Goal: Communication & Community: Answer question/provide support

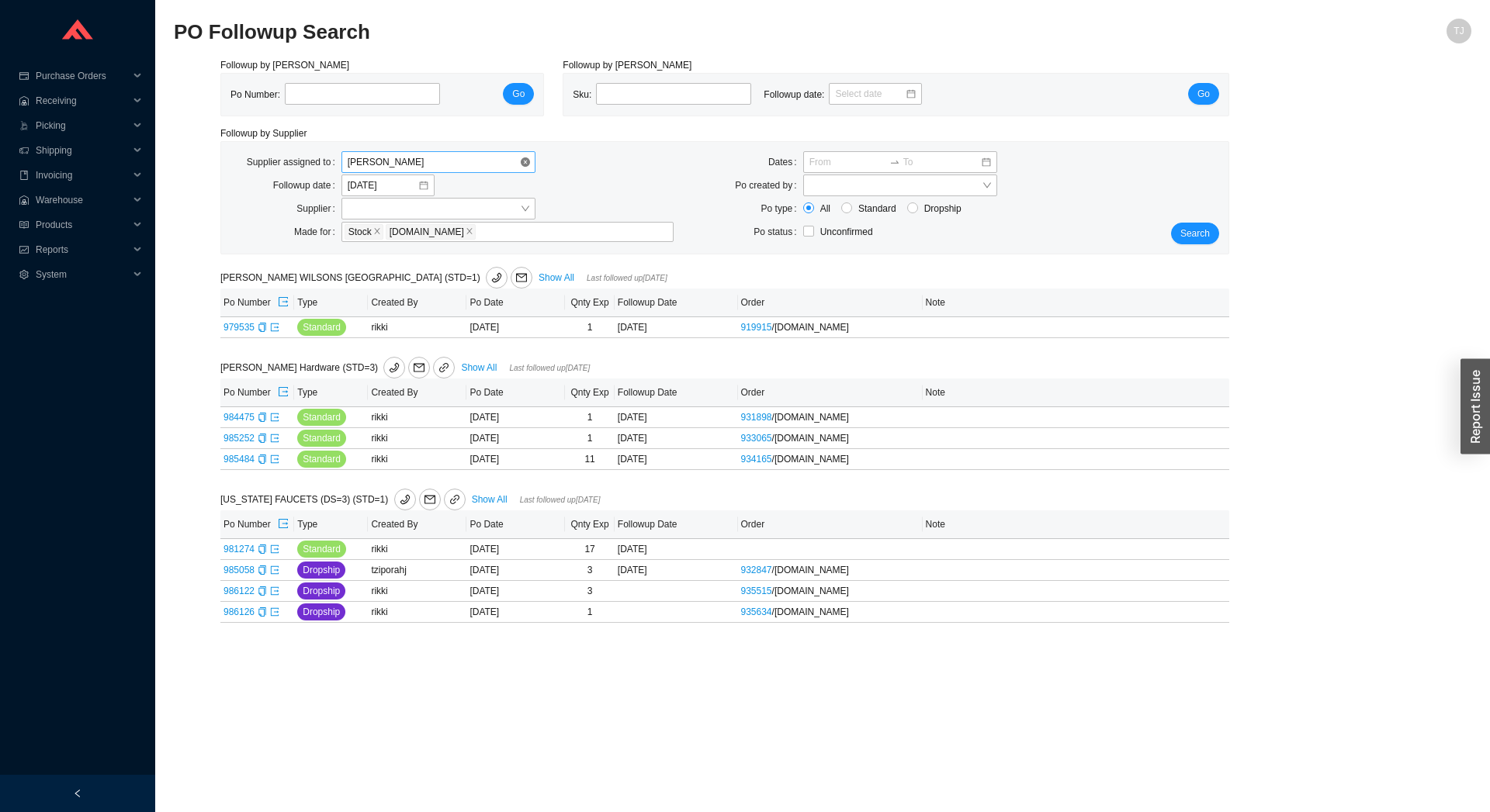
click at [483, 161] on span "[PERSON_NAME]" at bounding box center [438, 162] width 181 height 20
click at [466, 180] on div "Unassigned" at bounding box center [438, 190] width 194 height 22
click at [1218, 233] on button "Search" at bounding box center [1195, 233] width 48 height 22
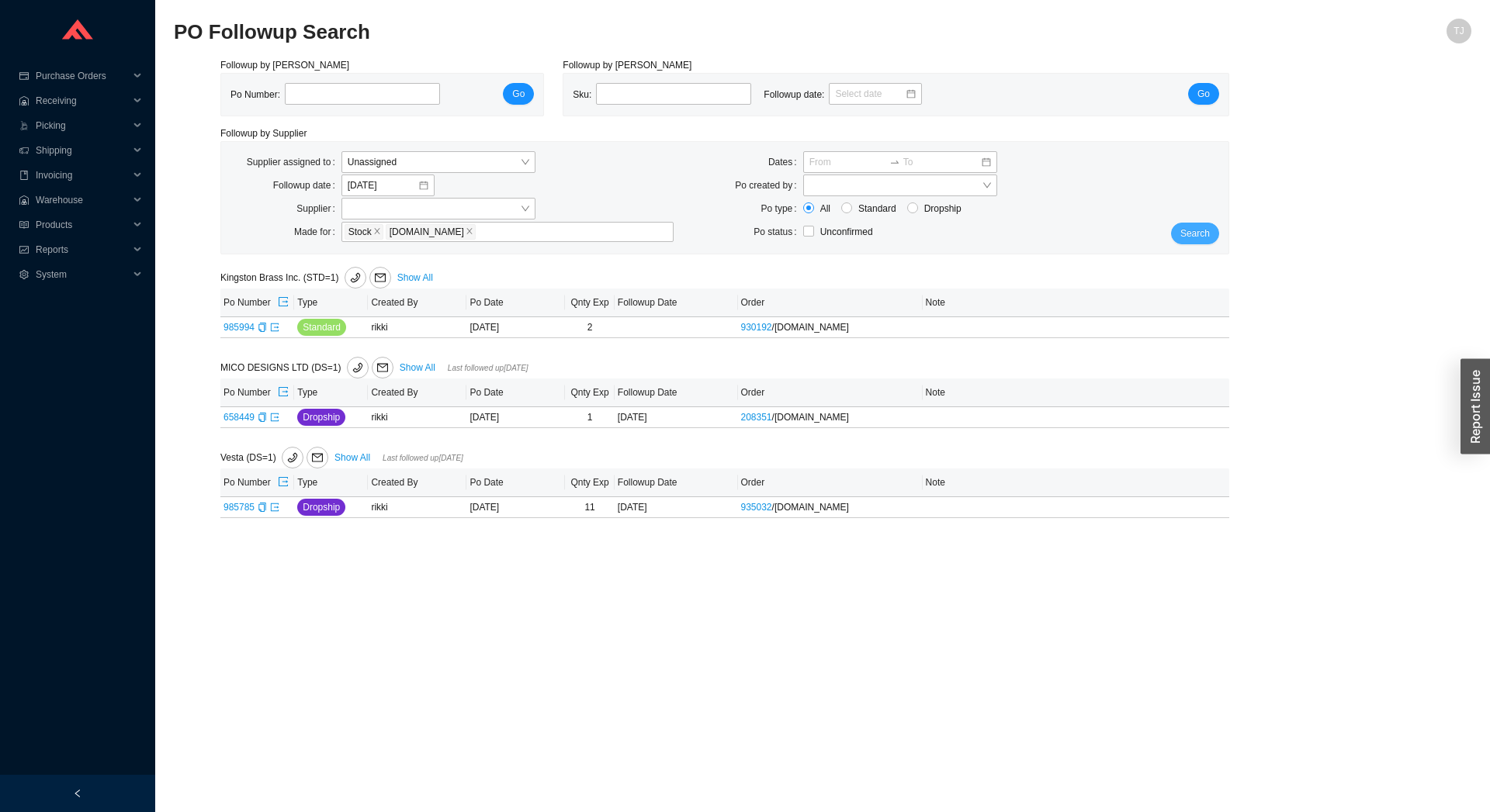
click at [1208, 227] on span "Search" at bounding box center [1195, 233] width 30 height 16
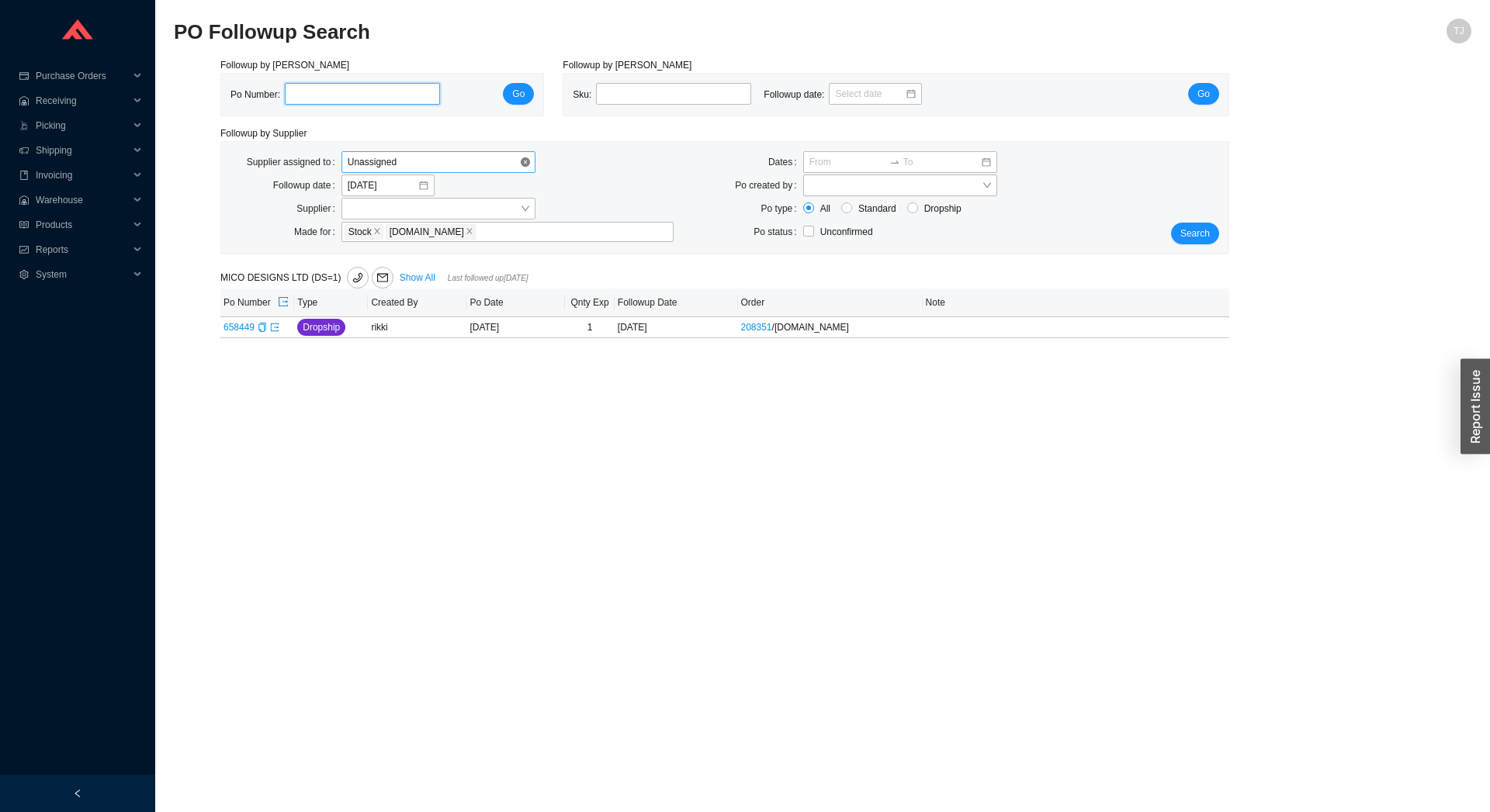
click at [379, 163] on span "Unassigned" at bounding box center [438, 162] width 181 height 20
click at [379, 280] on div "Tziporah Jakobovits" at bounding box center [438, 276] width 181 height 14
click at [1186, 233] on span "Search" at bounding box center [1195, 233] width 30 height 16
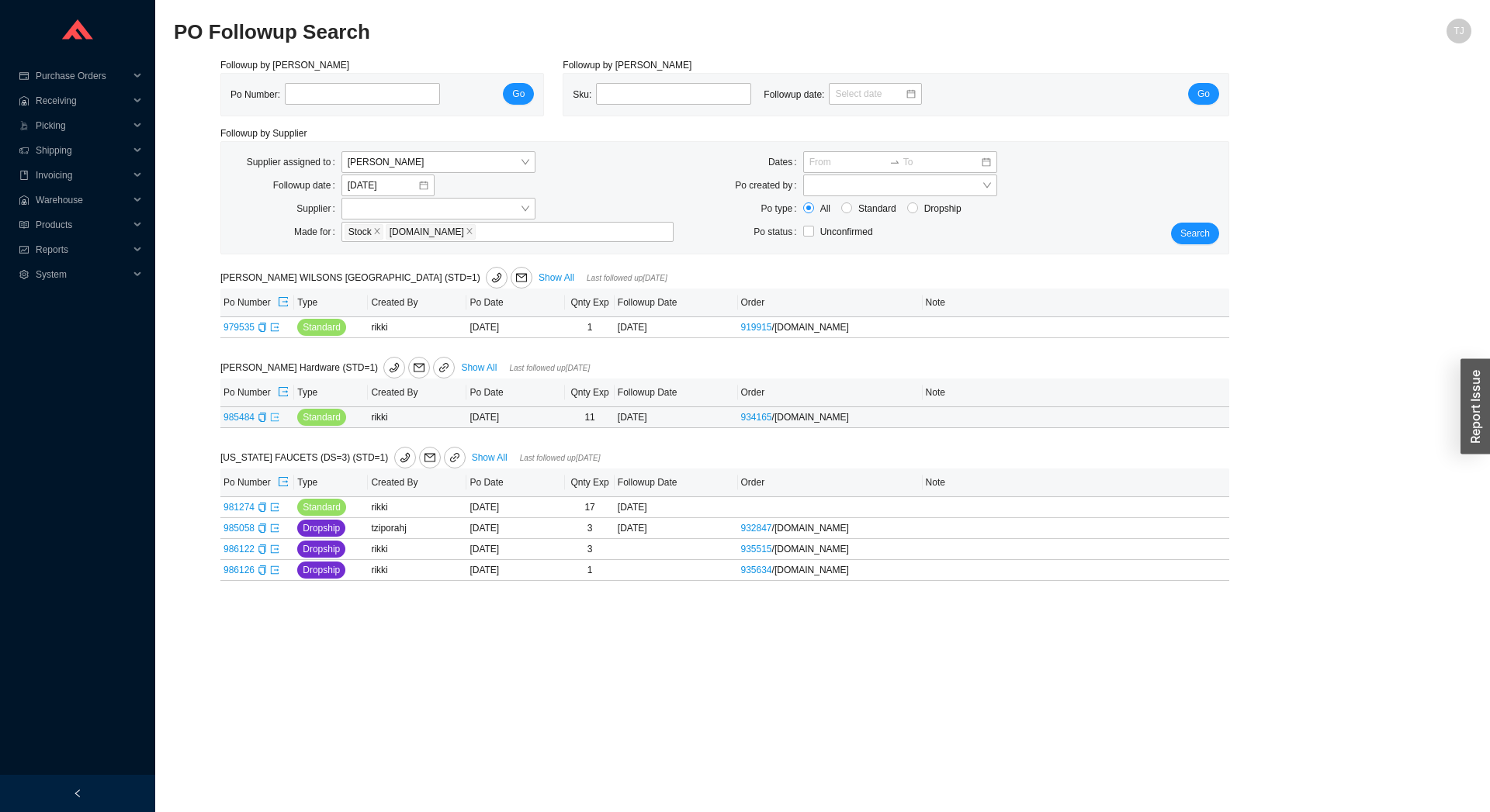
click at [274, 420] on icon "export" at bounding box center [274, 416] width 7 height 7
click at [1186, 240] on span "Search" at bounding box center [1195, 233] width 30 height 16
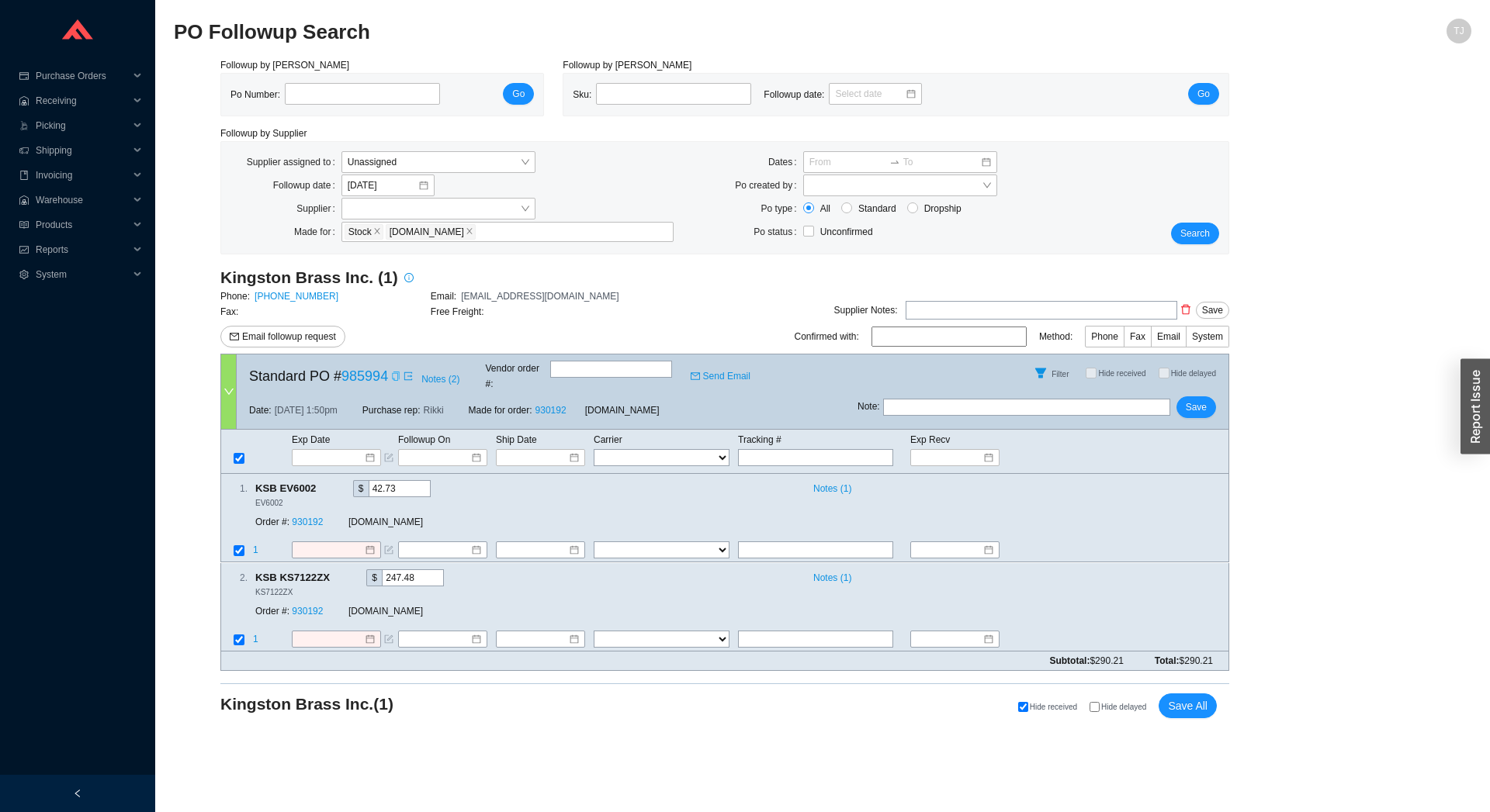
click at [391, 373] on icon "copy" at bounding box center [395, 376] width 9 height 9
click at [302, 450] on input at bounding box center [331, 458] width 66 height 16
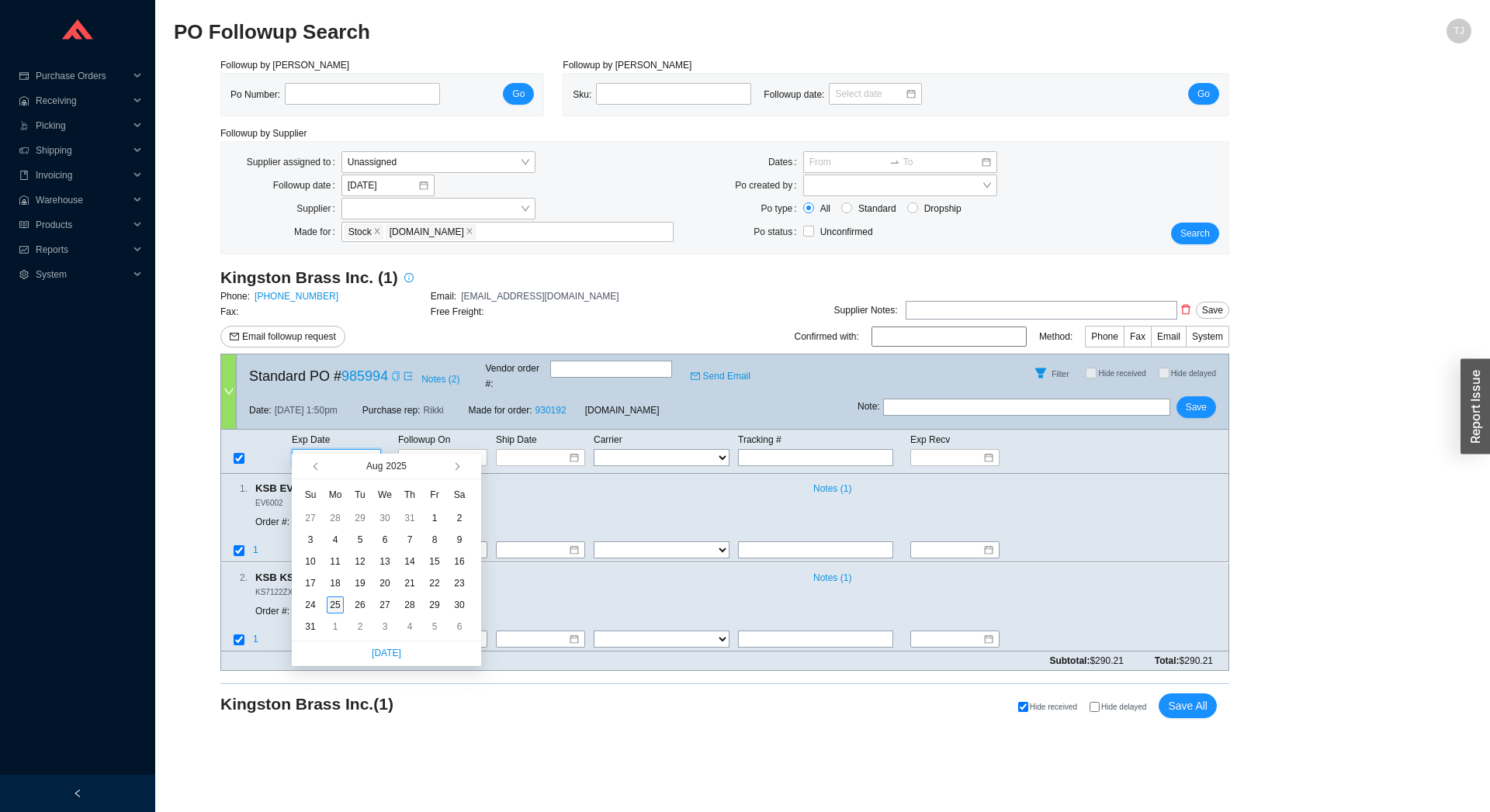
type input "[DATE]"
click at [329, 608] on div "25" at bounding box center [335, 605] width 17 height 17
type input "[DATE]"
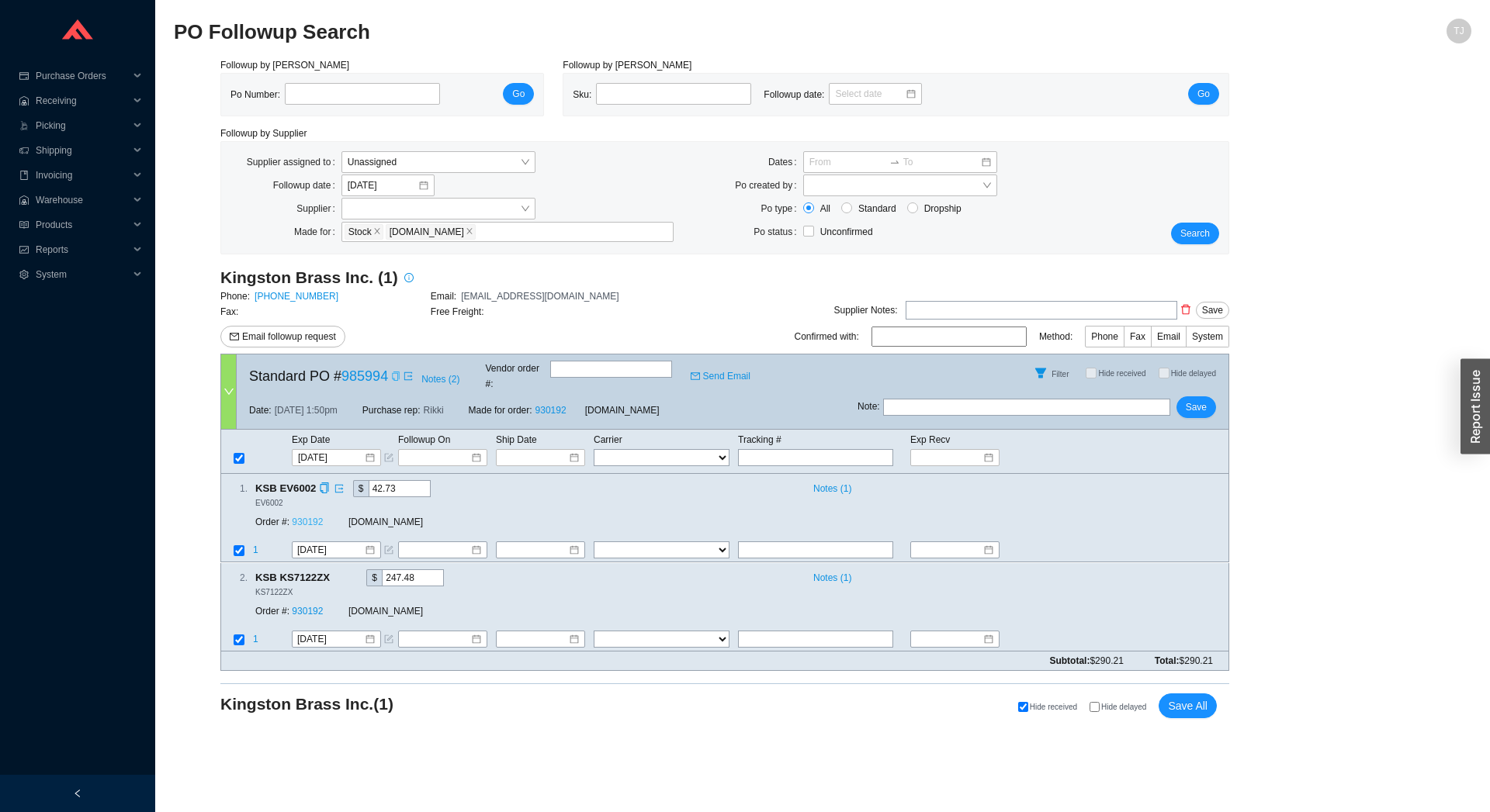
click at [301, 517] on link "930192" at bounding box center [306, 522] width 31 height 11
click at [392, 377] on icon "copy" at bounding box center [395, 376] width 9 height 9
click at [1197, 400] on span "Save" at bounding box center [1195, 407] width 21 height 16
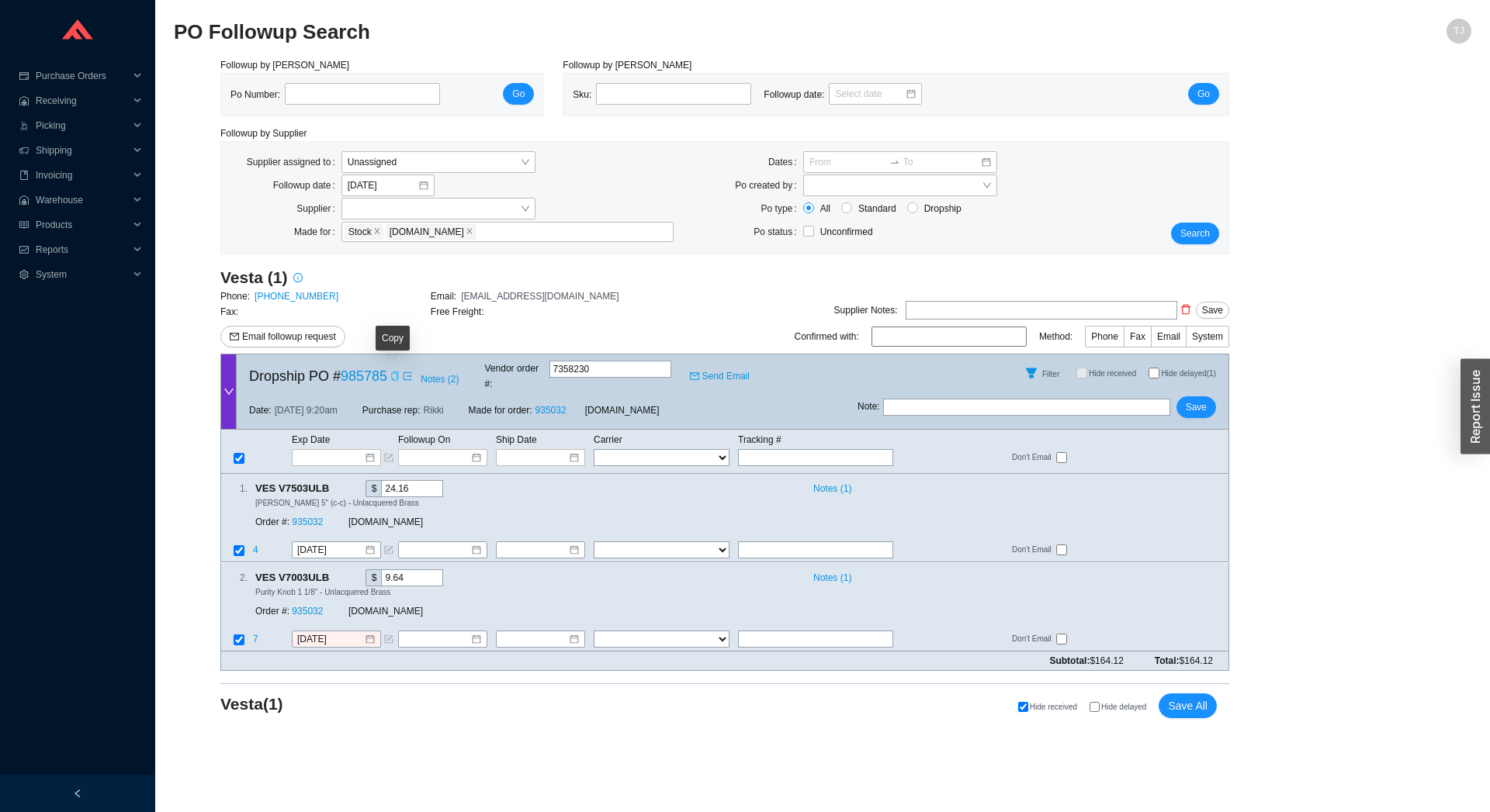
click at [394, 372] on icon "copy" at bounding box center [395, 376] width 9 height 9
click at [310, 340] on span "Email followup request" at bounding box center [288, 336] width 94 height 16
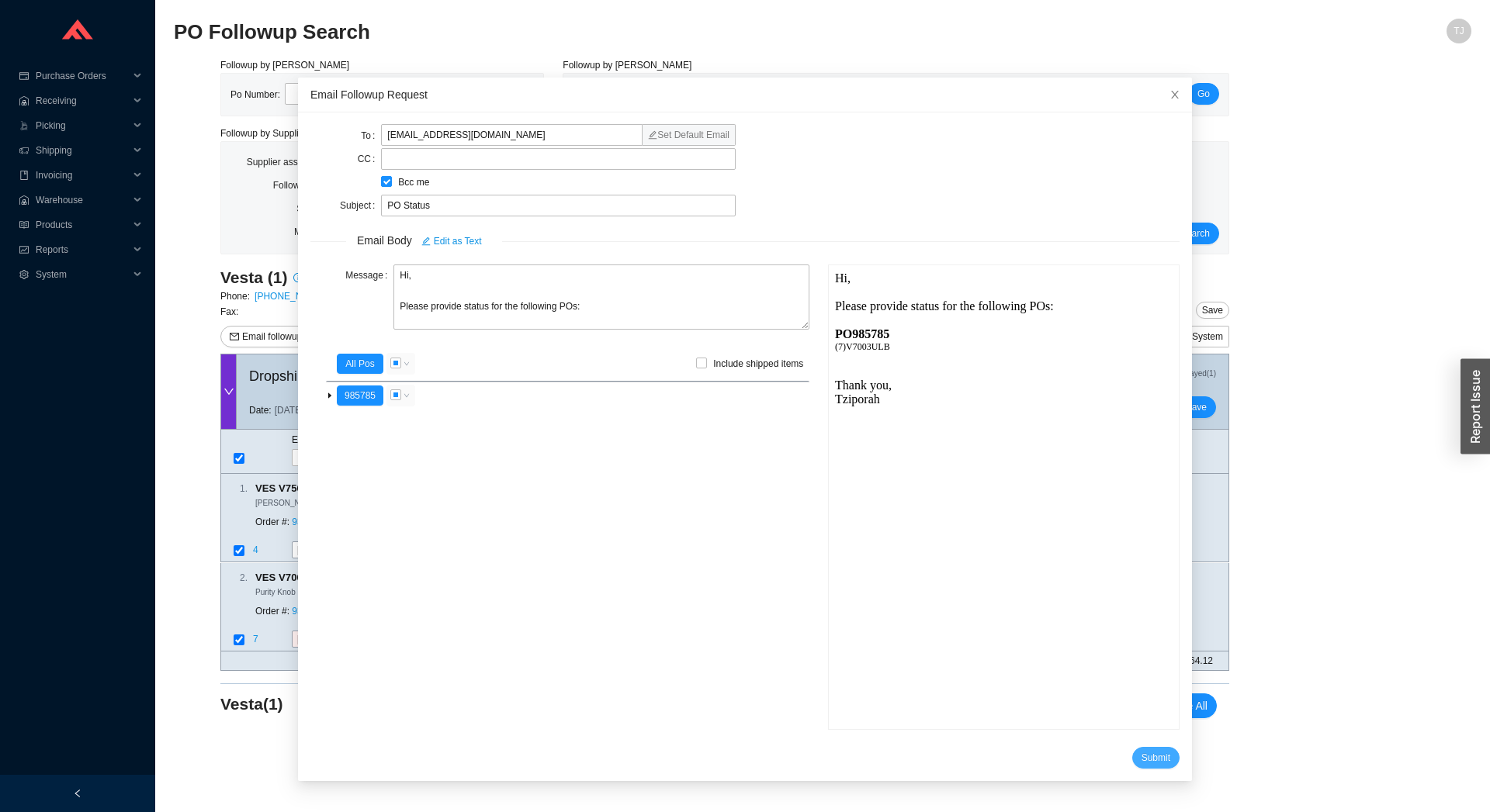
click at [1132, 747] on button "Submit" at bounding box center [1156, 758] width 47 height 22
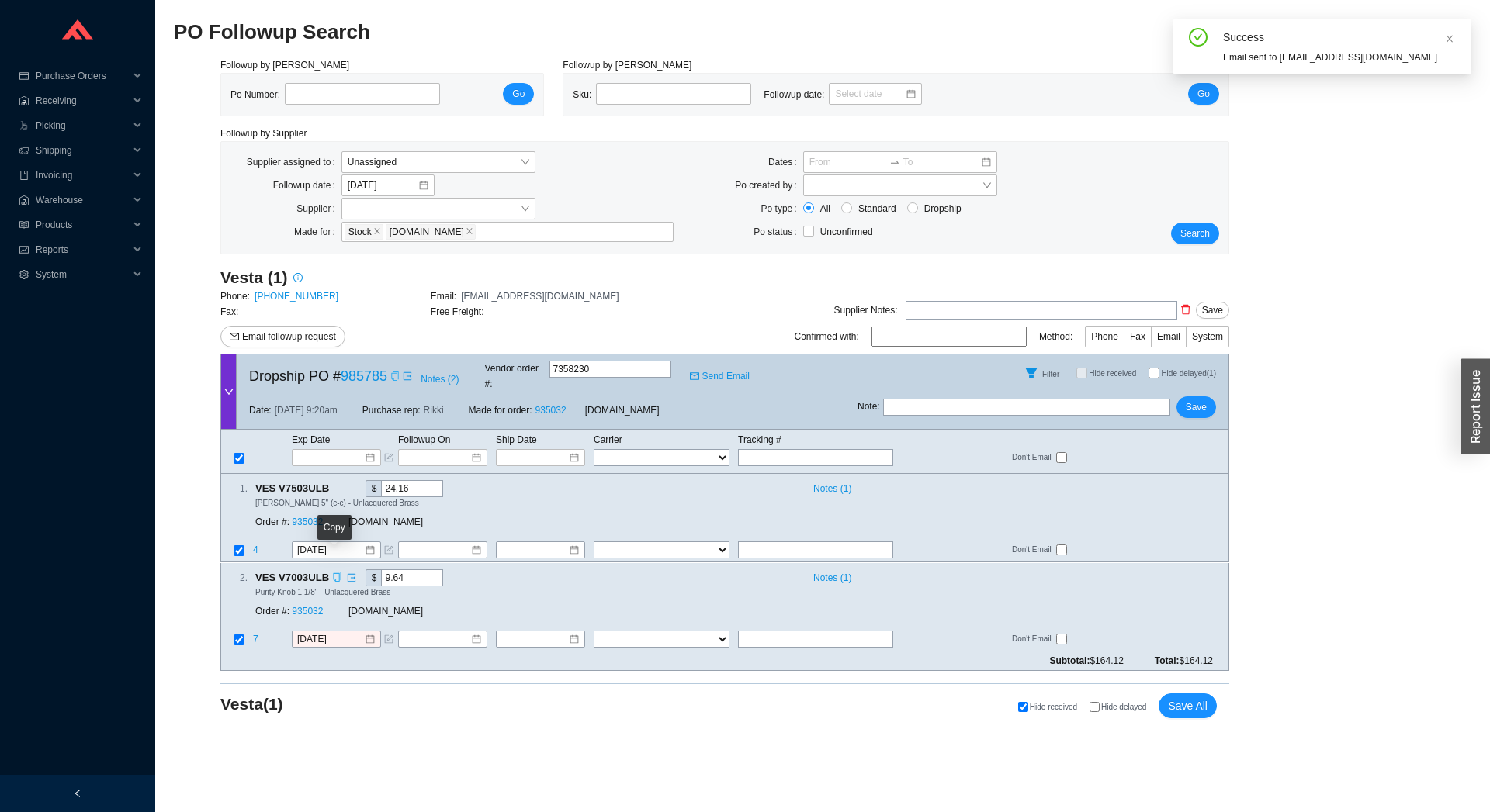
click at [334, 572] on icon "copy" at bounding box center [337, 577] width 10 height 10
click at [880, 569] on div "Notes ( 1 )" at bounding box center [1011, 578] width 410 height 17
drag, startPoint x: 849, startPoint y: 562, endPoint x: 837, endPoint y: 562, distance: 12.0
click at [844, 570] on span "Notes ( 1 )" at bounding box center [832, 578] width 38 height 16
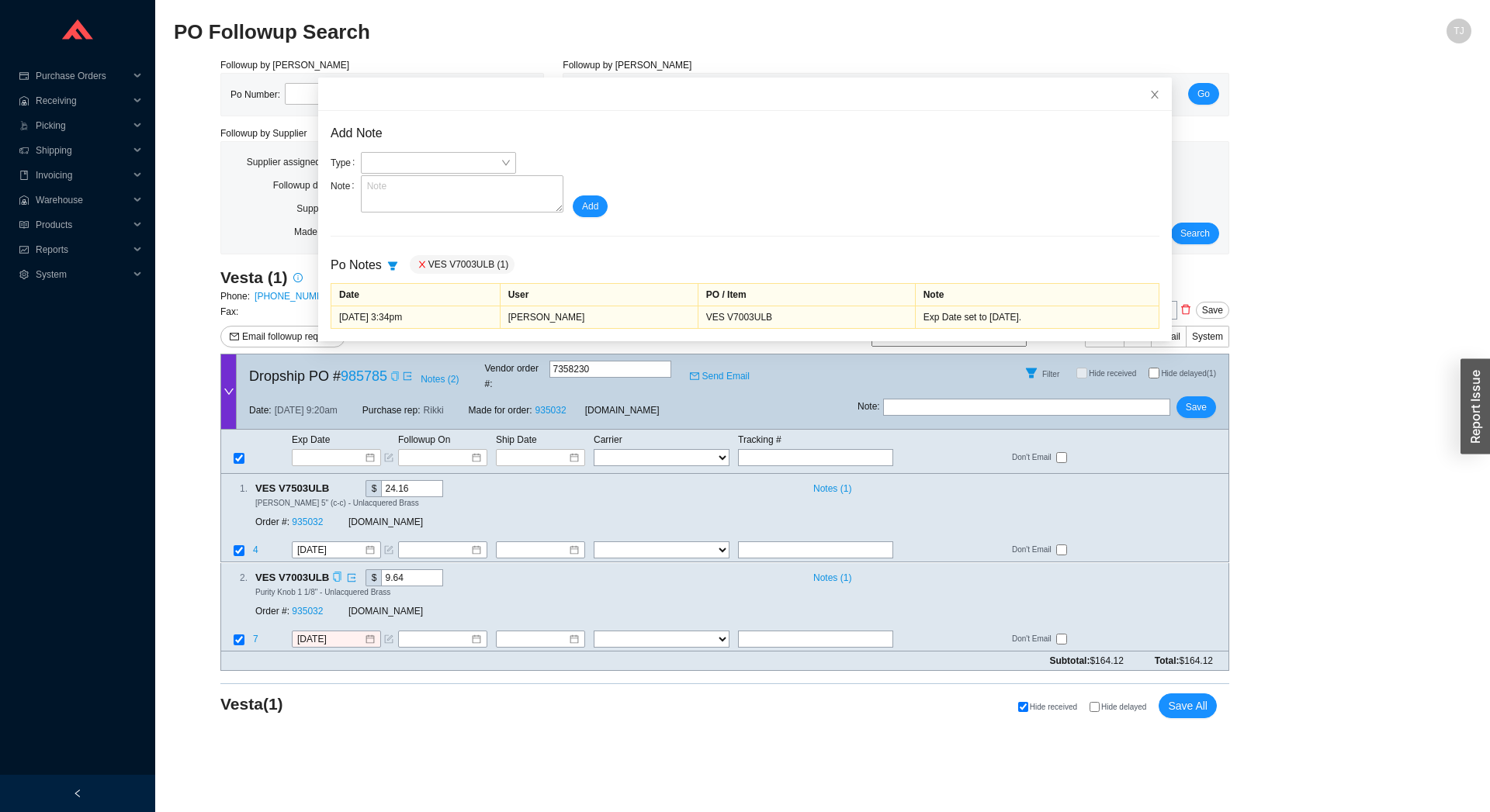
click at [632, 587] on div "Purity Knob 1 1/8" - Unlacquered Brass" at bounding box center [735, 592] width 960 height 11
click at [1149, 95] on icon "close" at bounding box center [1154, 94] width 11 height 11
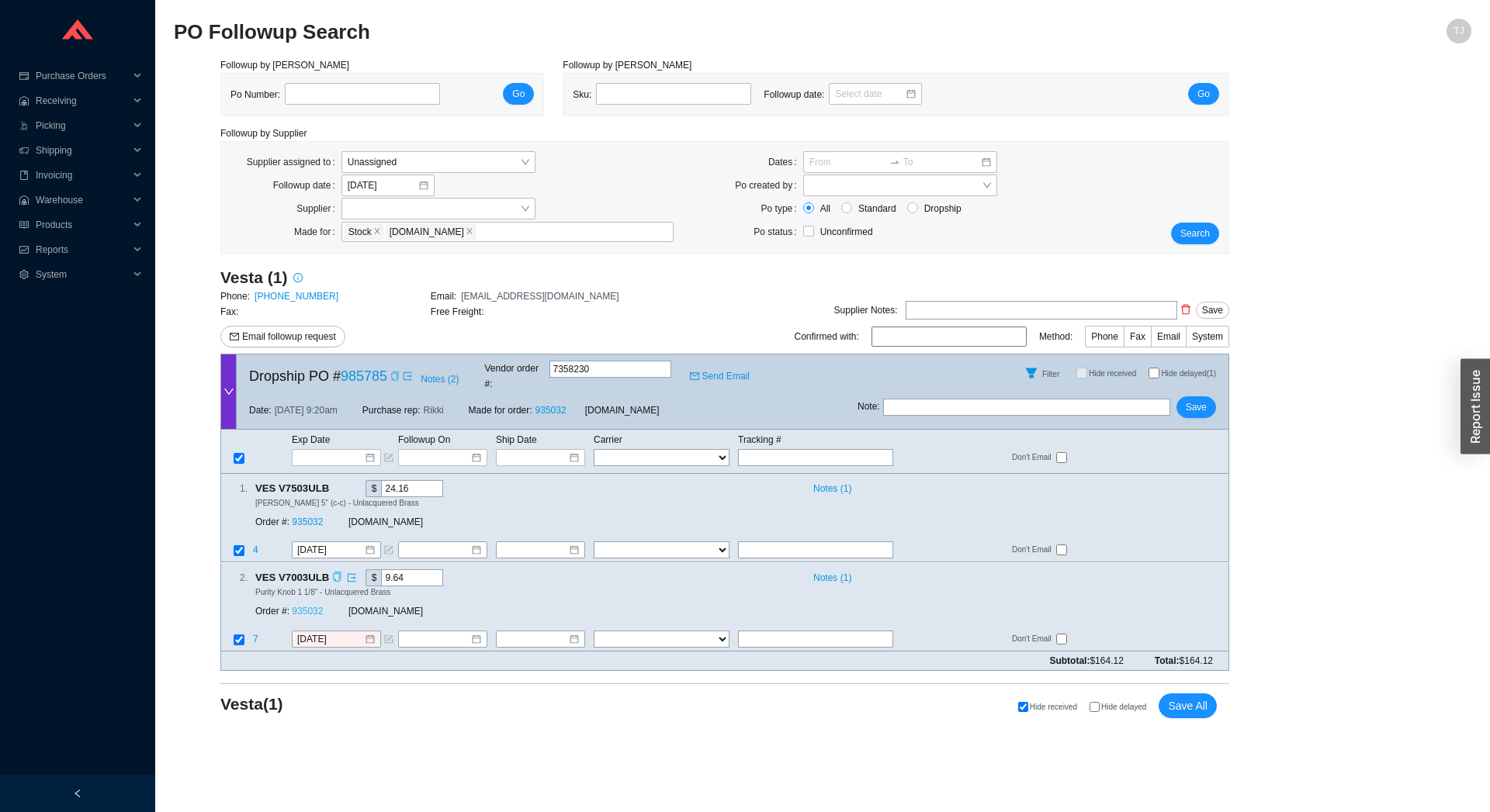
click at [306, 606] on link "935032" at bounding box center [306, 611] width 31 height 11
click at [330, 637] on div "2 . VES V7003ULB $ 9.64 Notes ( 1 ) Purity Knob 1 1/8" - Unlacquered Brass Orde…" at bounding box center [724, 608] width 1009 height 89
click at [330, 632] on input "[DATE]" at bounding box center [330, 639] width 67 height 16
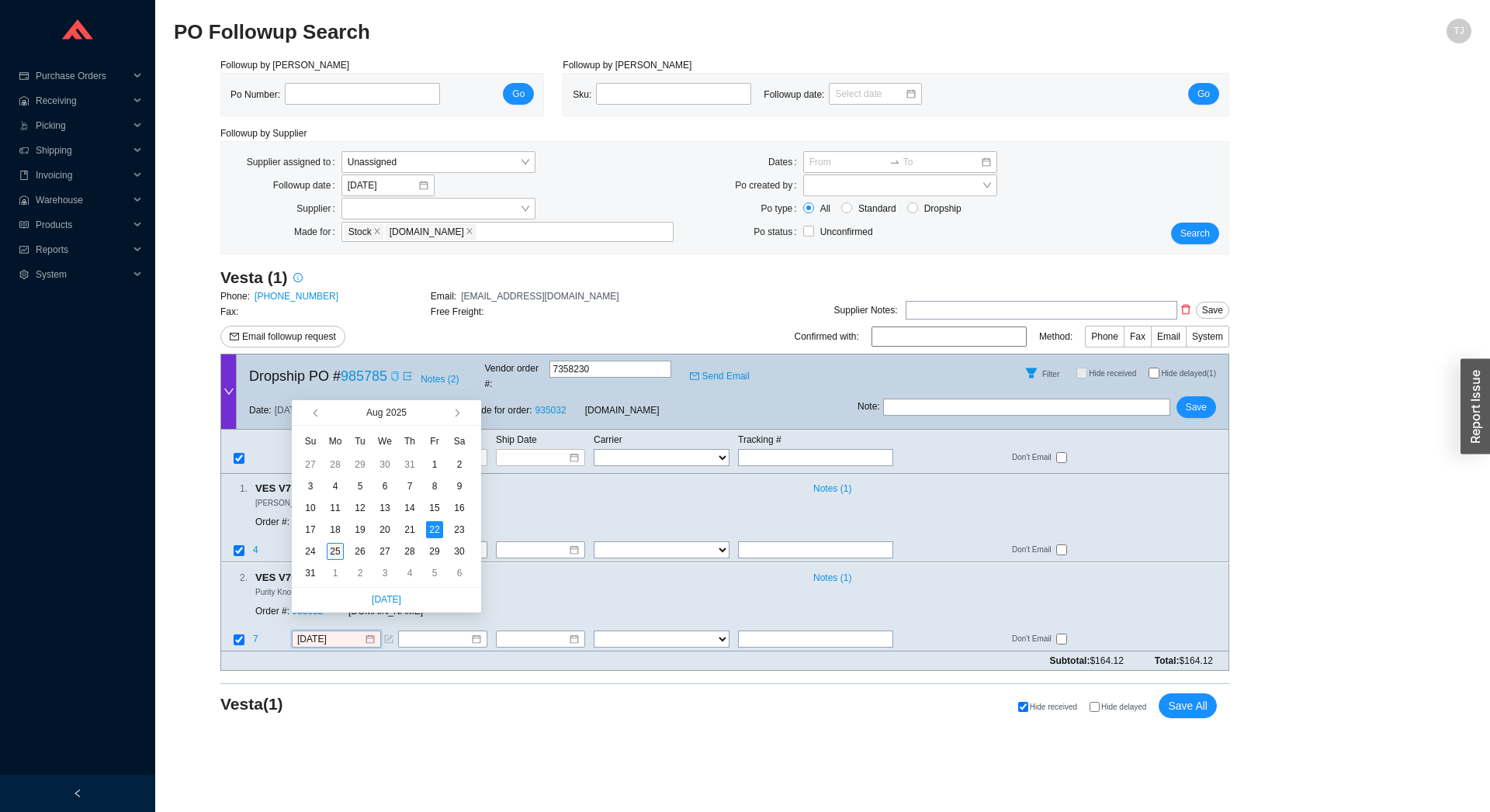
type input "8/25/2025"
click at [340, 550] on div "25" at bounding box center [335, 551] width 17 height 17
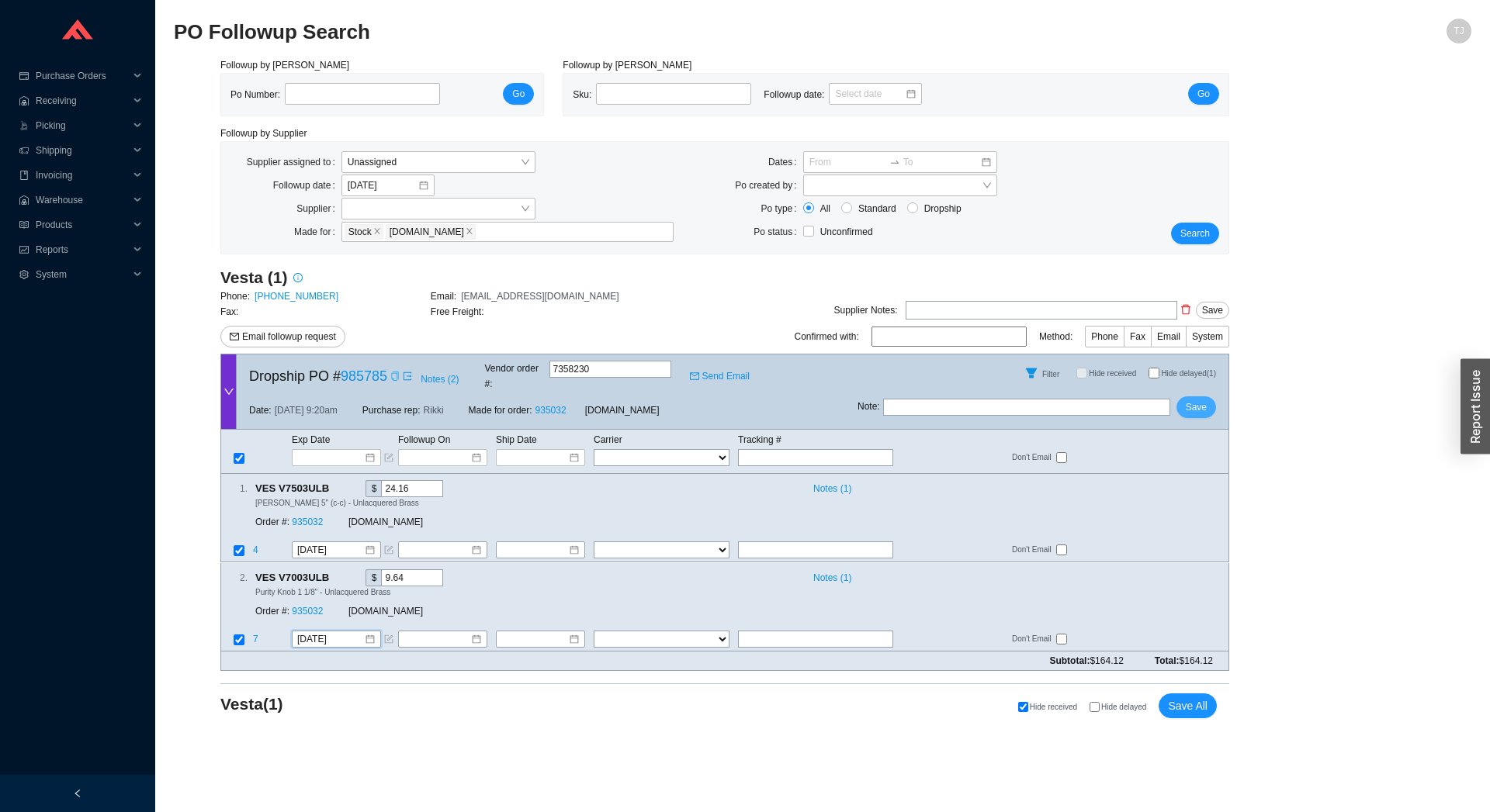
click at [1199, 403] on span "Save" at bounding box center [1195, 407] width 21 height 16
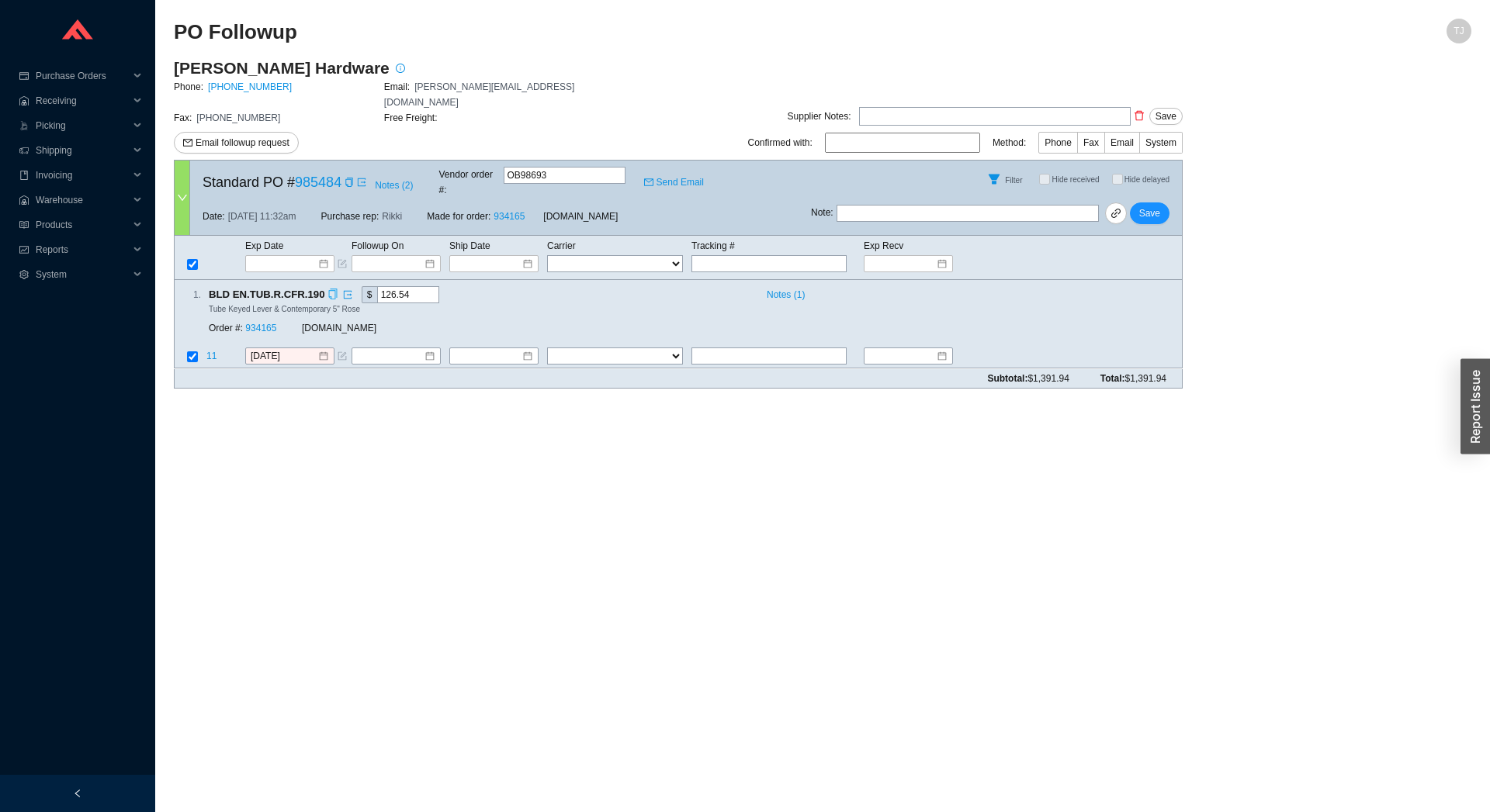
click at [329, 290] on icon "copy" at bounding box center [332, 295] width 7 height 10
click at [270, 321] on div "Order #: 934165" at bounding box center [255, 329] width 93 height 16
click at [268, 324] on link "934165" at bounding box center [260, 329] width 31 height 11
click at [312, 349] on input "8/22/2025" at bounding box center [284, 357] width 67 height 16
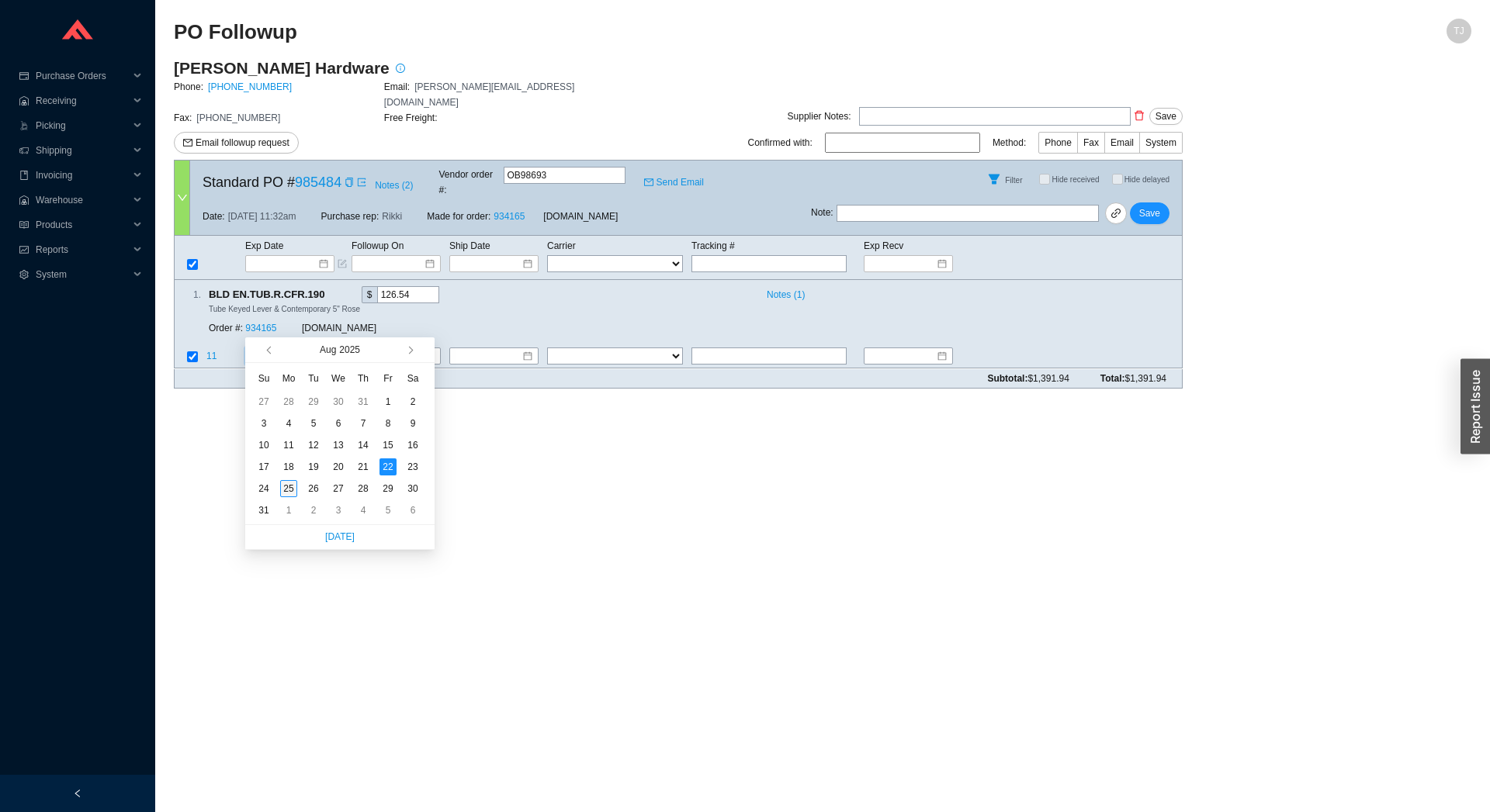
type input "[DATE]"
click at [290, 488] on div "25" at bounding box center [288, 488] width 17 height 17
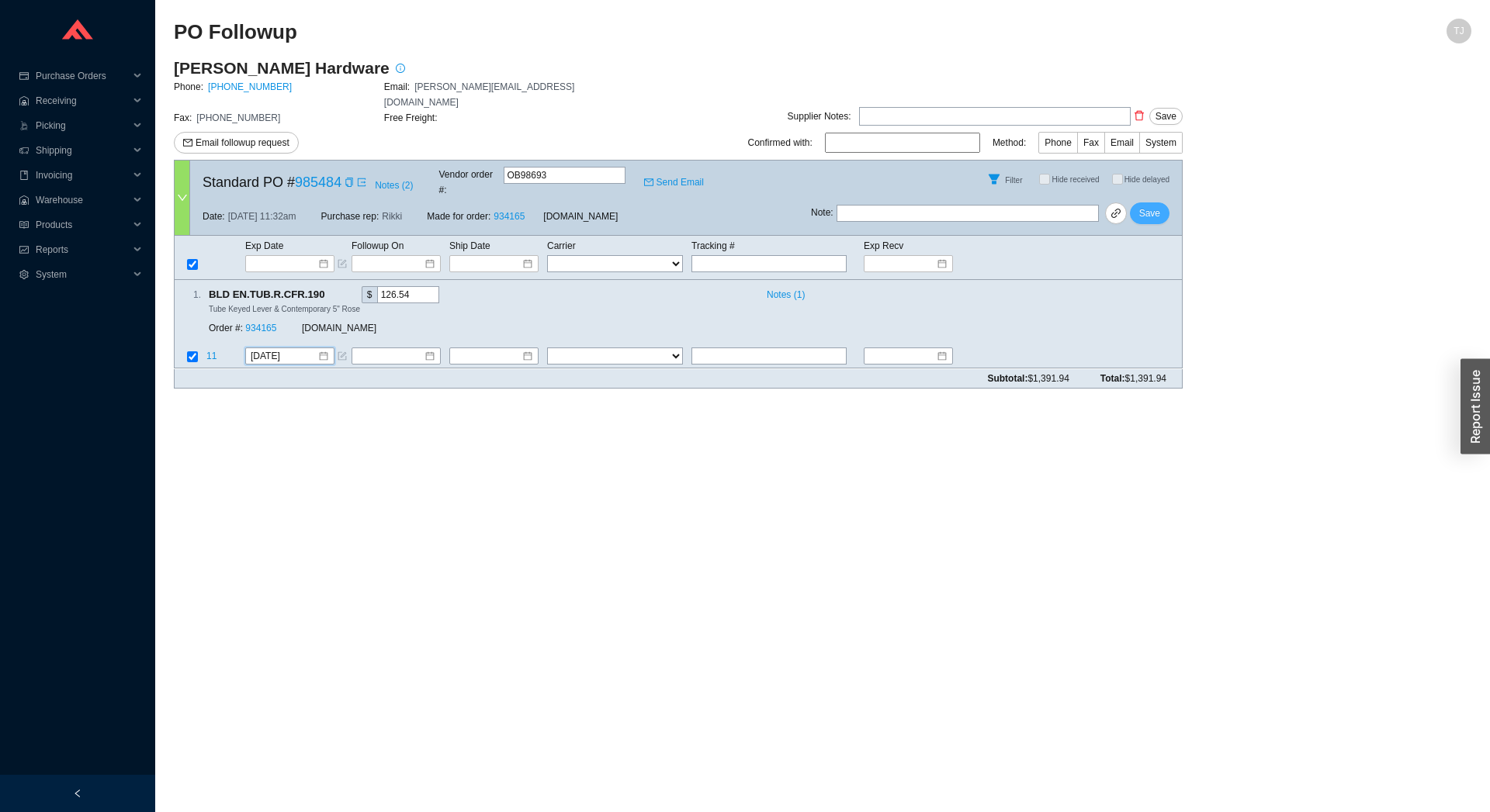
click at [1166, 198] on div "Note : Save" at bounding box center [997, 216] width 371 height 37
click at [1166, 203] on button "Save" at bounding box center [1150, 214] width 40 height 22
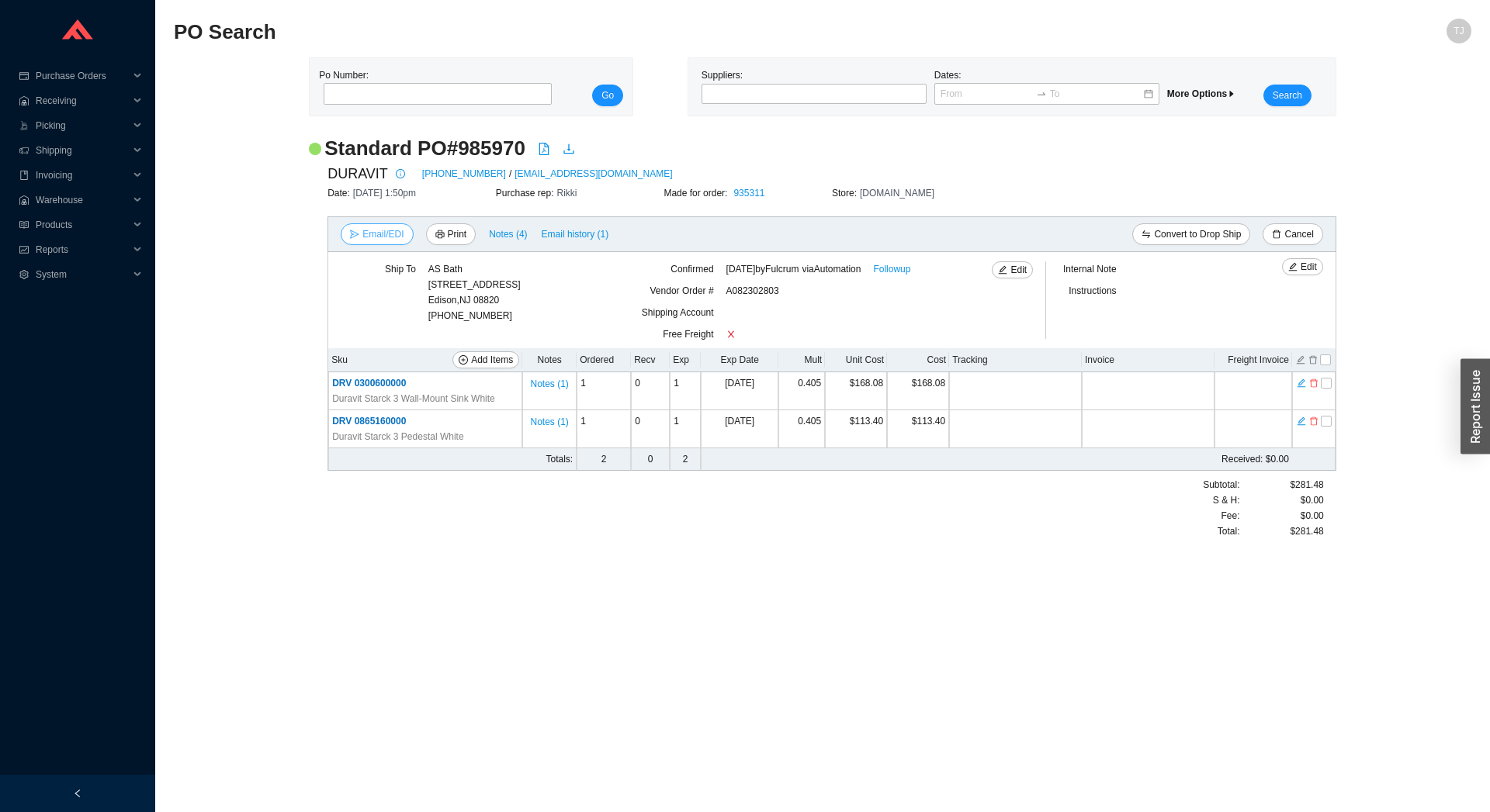
click at [374, 241] on span "Email/EDI" at bounding box center [383, 234] width 41 height 16
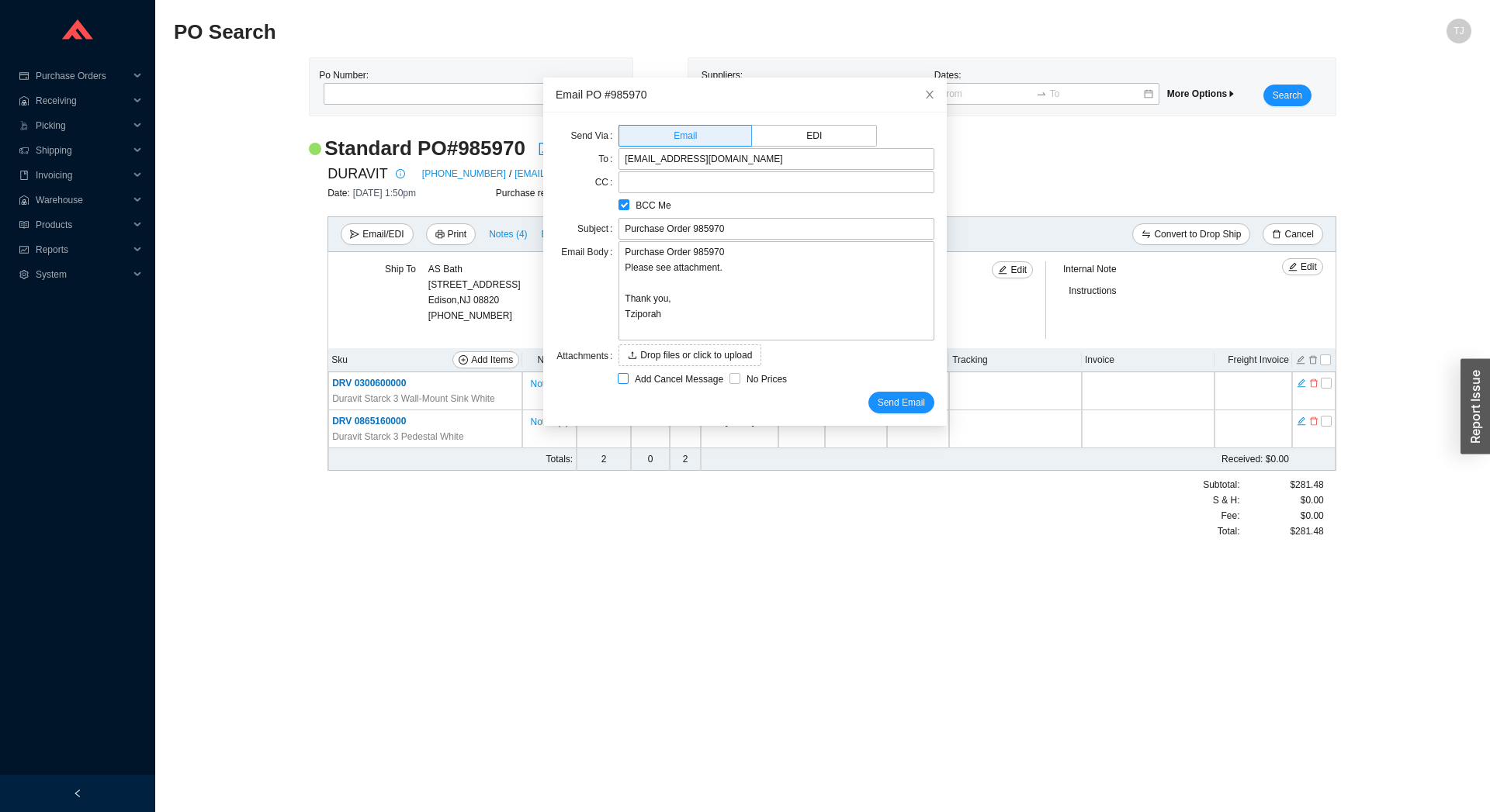
click at [643, 373] on span "Add Cancel Message" at bounding box center [679, 379] width 101 height 16
click at [628, 373] on input "Add Cancel Message" at bounding box center [622, 378] width 11 height 11
checkbox input "true"
type input "Purchase Order 985970 - PLEASE CANCEL"
type textarea "Please cancel and confirm via email. Thank you, Tziporah"
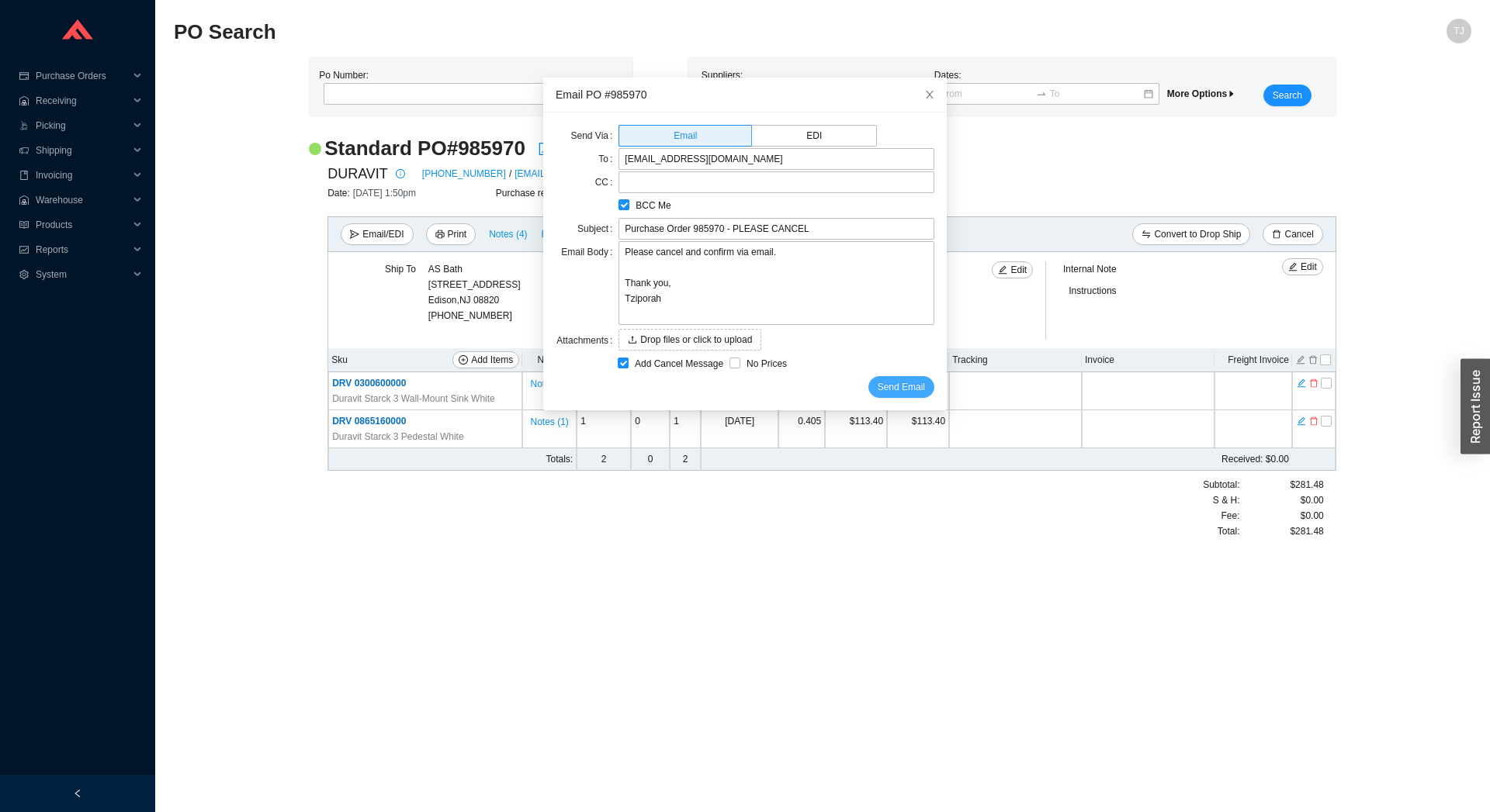
click at [880, 387] on span "Send Email" at bounding box center [901, 387] width 47 height 16
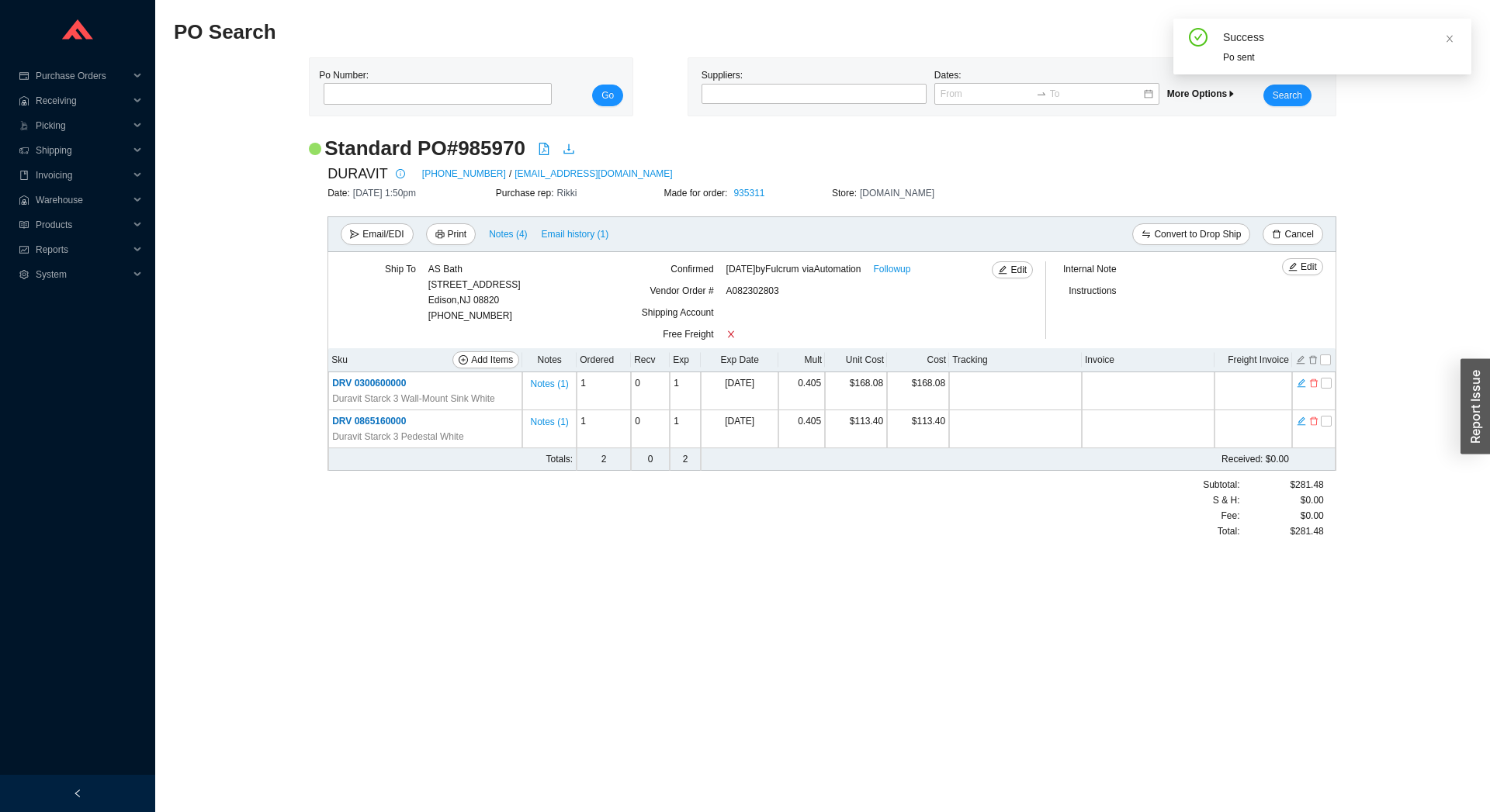
click at [477, 158] on h2 "Standard PO # 985970" at bounding box center [425, 148] width 201 height 27
copy h2 "985970"
